Goal: Transaction & Acquisition: Purchase product/service

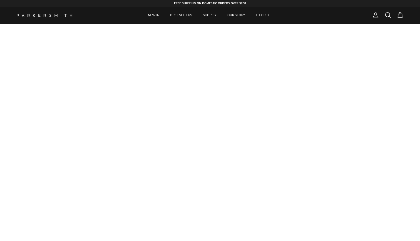
click at [388, 14] on span at bounding box center [388, 15] width 7 height 7
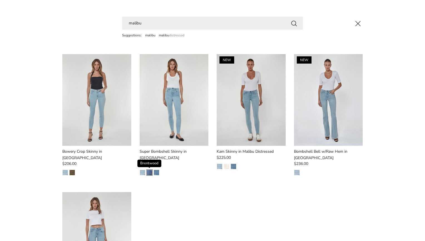
type input "malibu"
click at [147, 170] on img "Brentwood" at bounding box center [149, 172] width 5 height 5
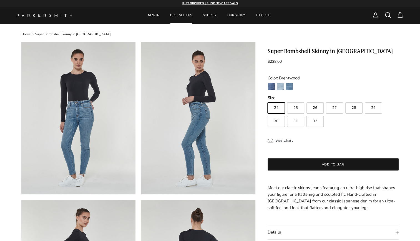
click at [178, 17] on link "BEST SELLERS" at bounding box center [181, 15] width 32 height 17
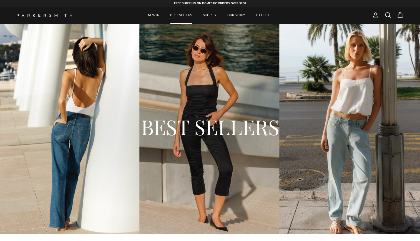
click at [387, 16] on span at bounding box center [388, 15] width 7 height 7
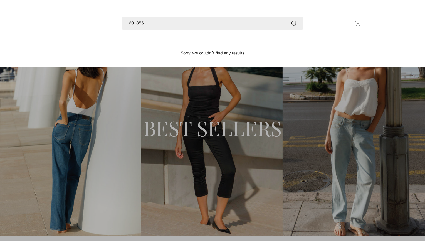
type input "601856"
click at [290, 20] on button "Search" at bounding box center [293, 23] width 7 height 7
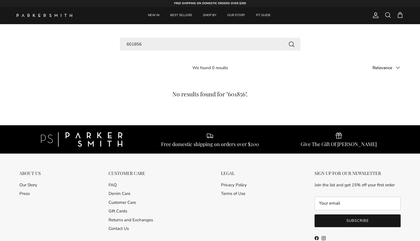
click at [143, 45] on input "601856" at bounding box center [210, 44] width 181 height 13
type input "6"
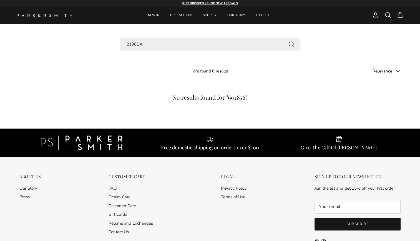
type input "2196DA"
click at [293, 43] on button "Search" at bounding box center [291, 44] width 7 height 7
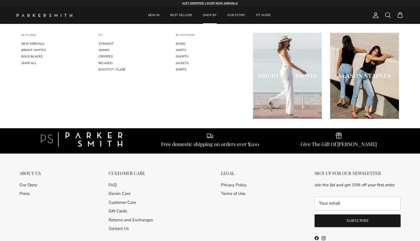
click at [207, 14] on link "SHOP BY" at bounding box center [210, 15] width 24 height 17
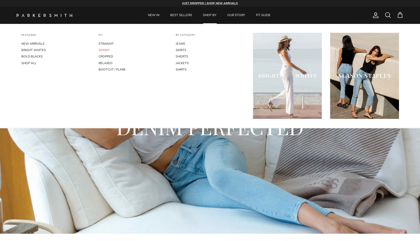
click at [104, 49] on link "SKINNY" at bounding box center [133, 50] width 69 height 6
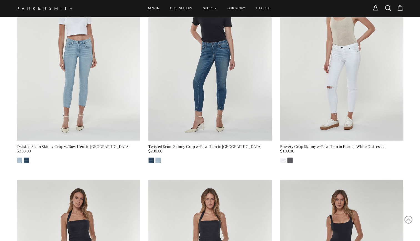
scroll to position [663, 0]
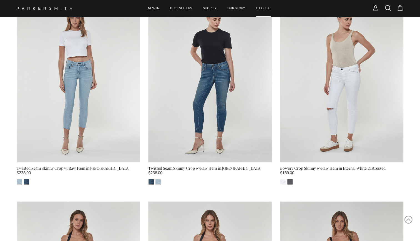
click at [264, 7] on link "FIT GUIDE" at bounding box center [263, 8] width 25 height 17
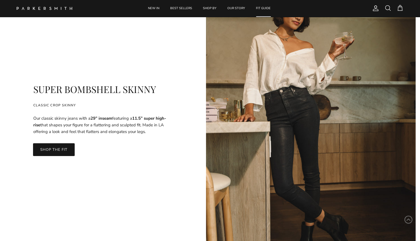
scroll to position [1027, 0]
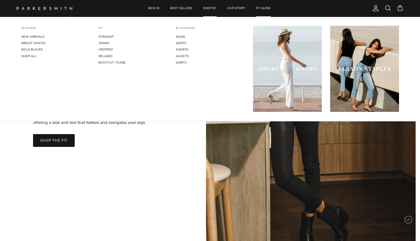
click at [207, 8] on link "SHOP BY" at bounding box center [210, 8] width 24 height 17
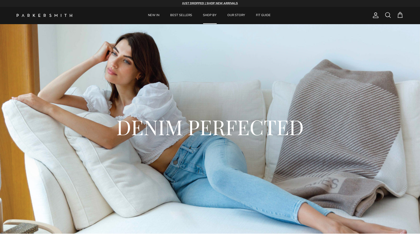
click at [387, 14] on span at bounding box center [388, 15] width 7 height 7
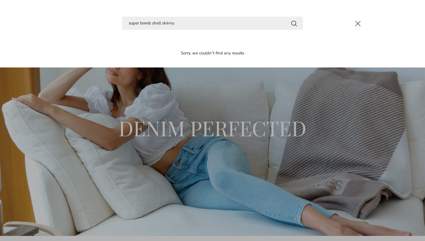
type input "super bomb shell skinny"
click at [290, 20] on button "Search" at bounding box center [293, 23] width 7 height 7
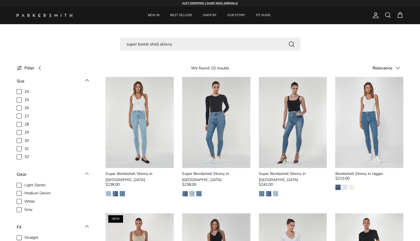
click at [24, 192] on span "Medium Denim" at bounding box center [37, 194] width 26 height 6
click at [24, 191] on input "Medium Denim" at bounding box center [24, 190] width 1 height 1
checkbox input "true"
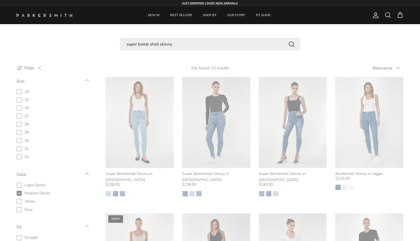
click at [24, 149] on span "31" at bounding box center [26, 149] width 4 height 6
click at [24, 146] on input "31" at bounding box center [24, 146] width 1 height 1
checkbox input "true"
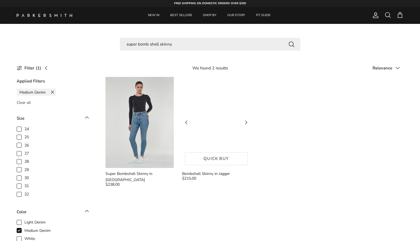
scroll to position [0, 0]
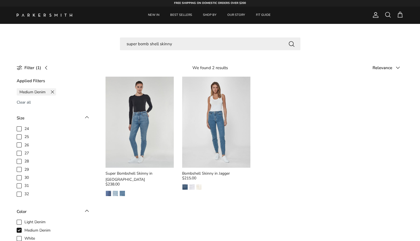
click at [24, 186] on span "31" at bounding box center [26, 186] width 4 height 6
click at [24, 183] on input "31" at bounding box center [24, 183] width 1 height 1
checkbox input "true"
click at [107, 191] on img "Brentwood" at bounding box center [108, 193] width 5 height 5
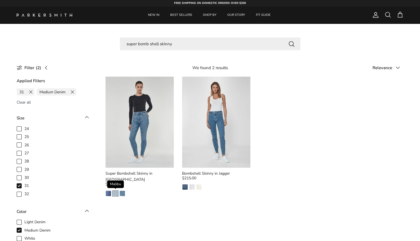
click at [117, 191] on img "Malibu" at bounding box center [115, 193] width 5 height 5
click at [122, 191] on img "Laguna" at bounding box center [122, 193] width 5 height 5
click at [106, 191] on img "Brentwood" at bounding box center [108, 193] width 5 height 5
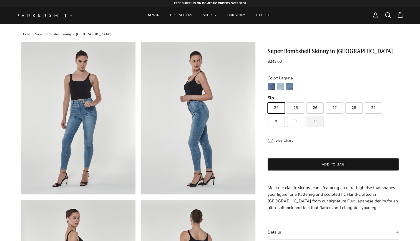
click at [296, 123] on span "31" at bounding box center [296, 121] width 4 height 4
click at [268, 100] on input "31" at bounding box center [268, 100] width 0 height 0
radio input "true"
click at [296, 122] on span "31" at bounding box center [296, 121] width 4 height 4
click at [268, 100] on input "31" at bounding box center [268, 100] width 0 height 0
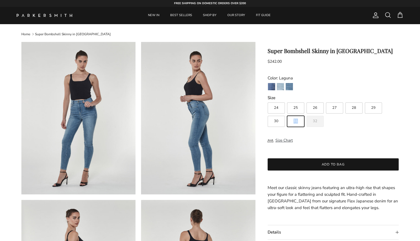
click at [296, 122] on span "31" at bounding box center [296, 121] width 4 height 4
click at [268, 100] on input "31" at bounding box center [268, 100] width 0 height 0
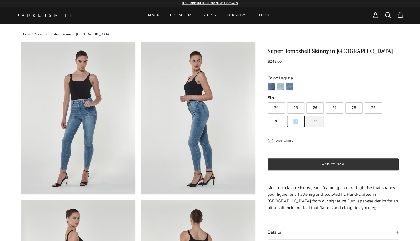
click at [324, 163] on button "Add to bag" at bounding box center [333, 164] width 131 height 12
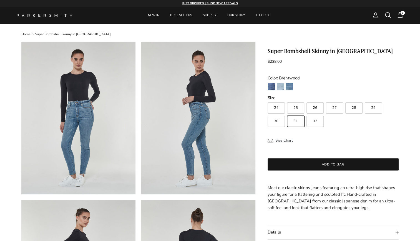
click at [294, 121] on span "31" at bounding box center [296, 121] width 4 height 4
click at [268, 100] on input "31" at bounding box center [268, 100] width 0 height 0
click at [334, 163] on button "Add to bag" at bounding box center [333, 164] width 131 height 12
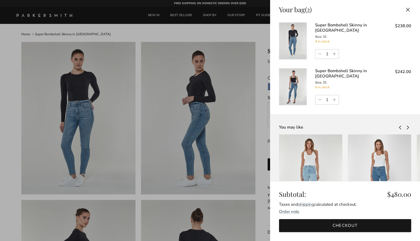
click at [332, 226] on link "Checkout" at bounding box center [345, 225] width 132 height 13
